Goal: Book appointment/travel/reservation

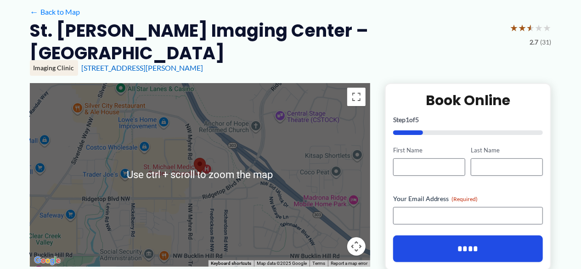
scroll to position [54, 0]
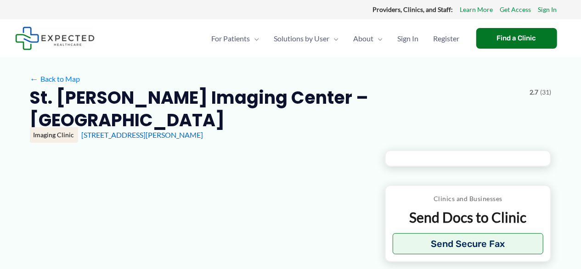
type input "**********"
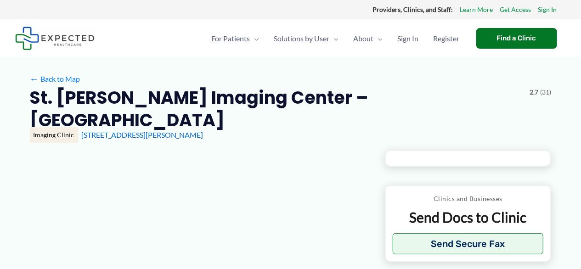
type input "**********"
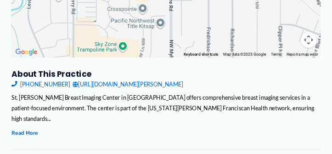
scroll to position [256, 0]
